Goal: Task Accomplishment & Management: Use online tool/utility

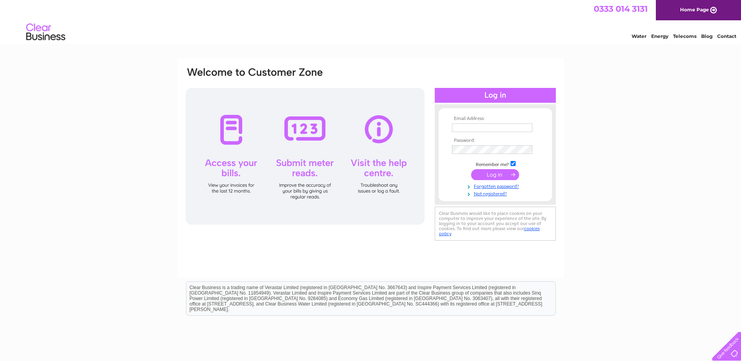
type input "cpeachey@ebara-pm.eu"
click at [500, 171] on input "submit" at bounding box center [495, 174] width 48 height 11
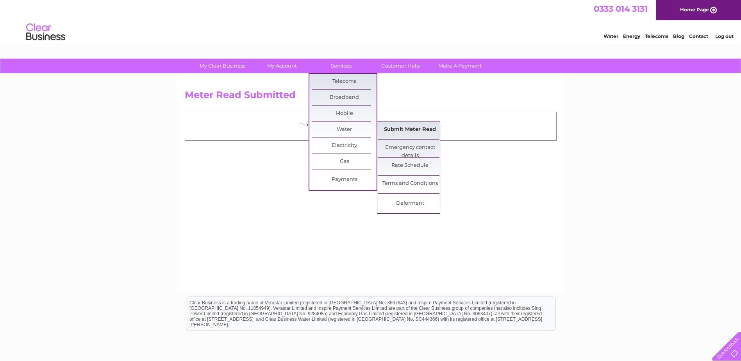
click at [391, 129] on link "Submit Meter Read" at bounding box center [410, 130] width 64 height 16
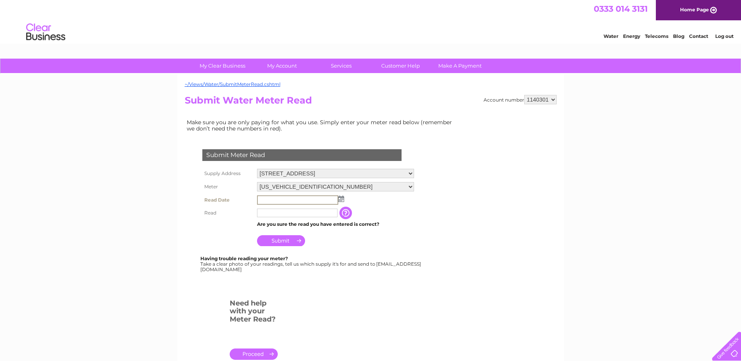
click at [291, 202] on input "text" at bounding box center [297, 199] width 81 height 9
click at [341, 198] on img at bounding box center [340, 198] width 6 height 6
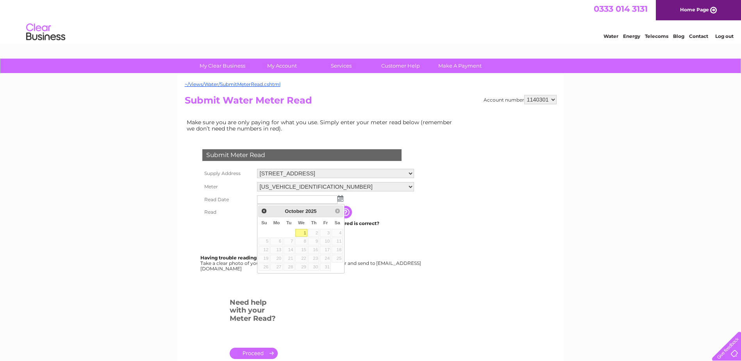
click at [300, 232] on link "1" at bounding box center [301, 233] width 12 height 8
type input "[DATE]"
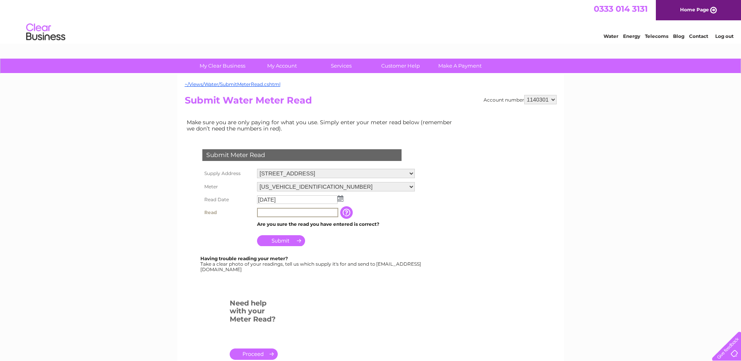
click at [282, 214] on input "text" at bounding box center [297, 212] width 81 height 9
type input "04258"
click at [287, 241] on input "Submit" at bounding box center [281, 239] width 48 height 11
